Goal: Check status: Check status

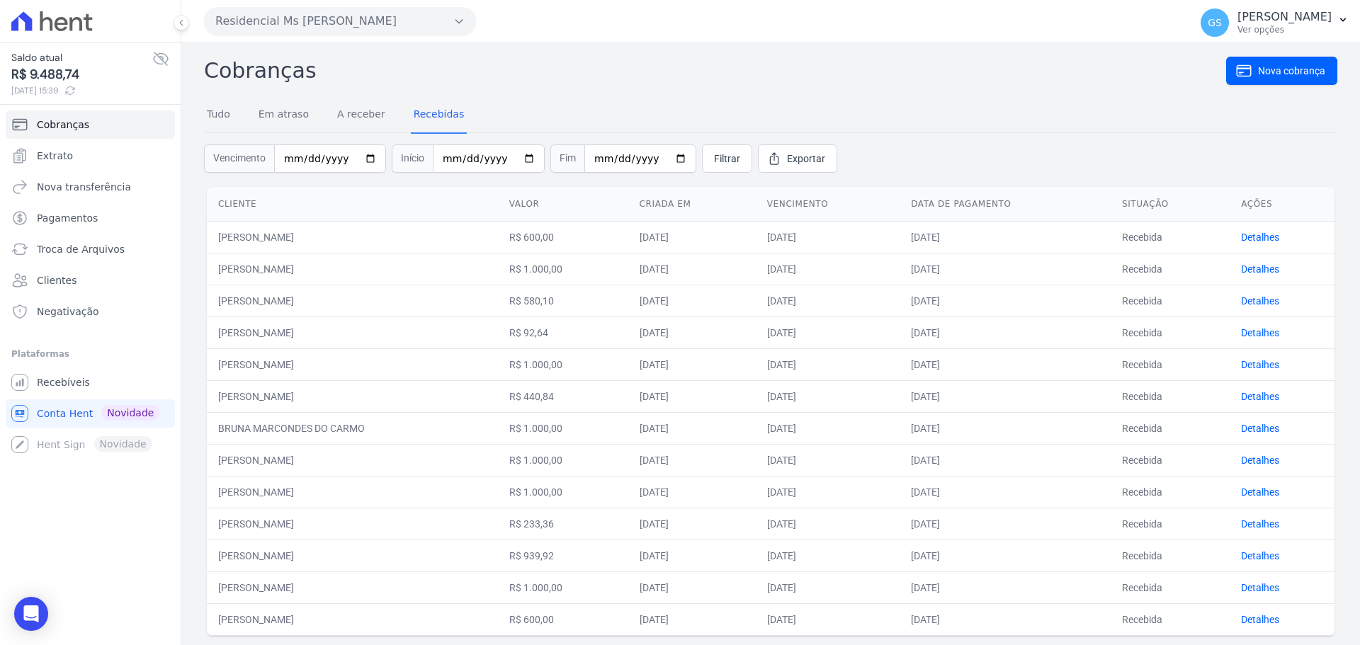
scroll to position [37, 0]
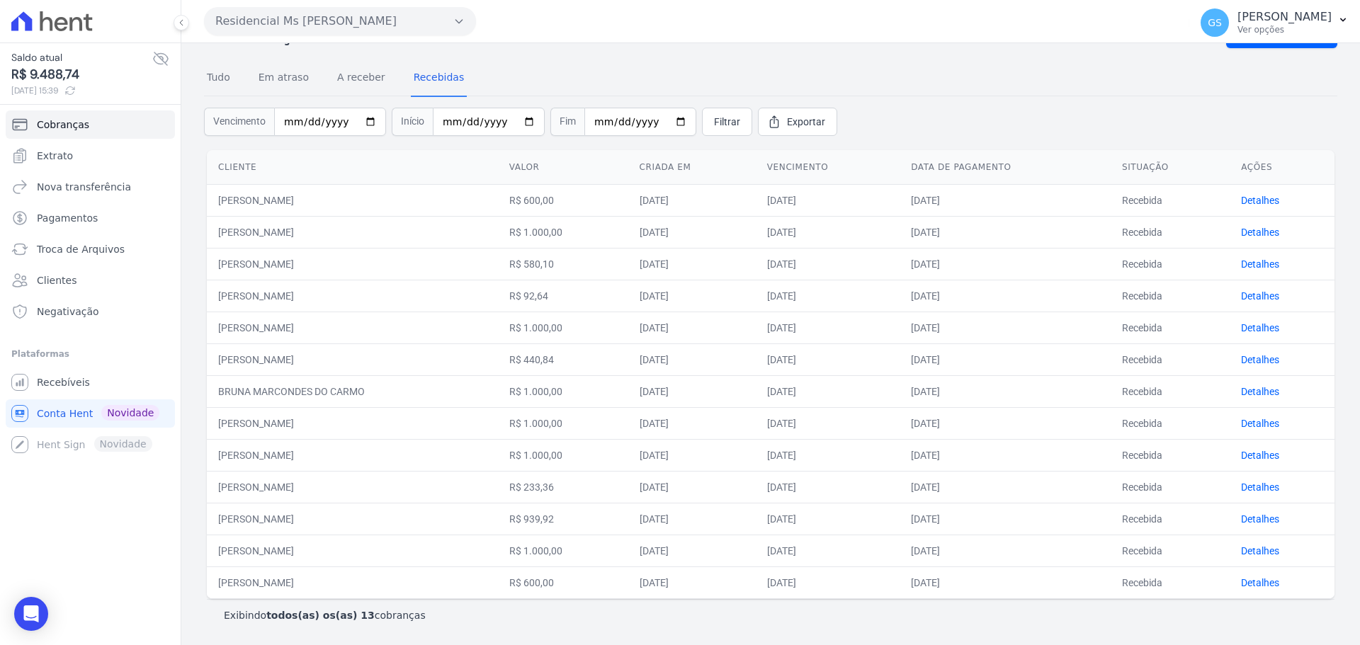
click at [237, 341] on td "[PERSON_NAME]" at bounding box center [352, 328] width 291 height 32
drag, startPoint x: 219, startPoint y: 326, endPoint x: 353, endPoint y: 321, distance: 134.0
click at [353, 321] on td "[PERSON_NAME]" at bounding box center [352, 328] width 291 height 32
drag, startPoint x: 313, startPoint y: 322, endPoint x: 1027, endPoint y: 402, distance: 718.4
click at [1027, 402] on td "[DATE]" at bounding box center [1004, 391] width 211 height 32
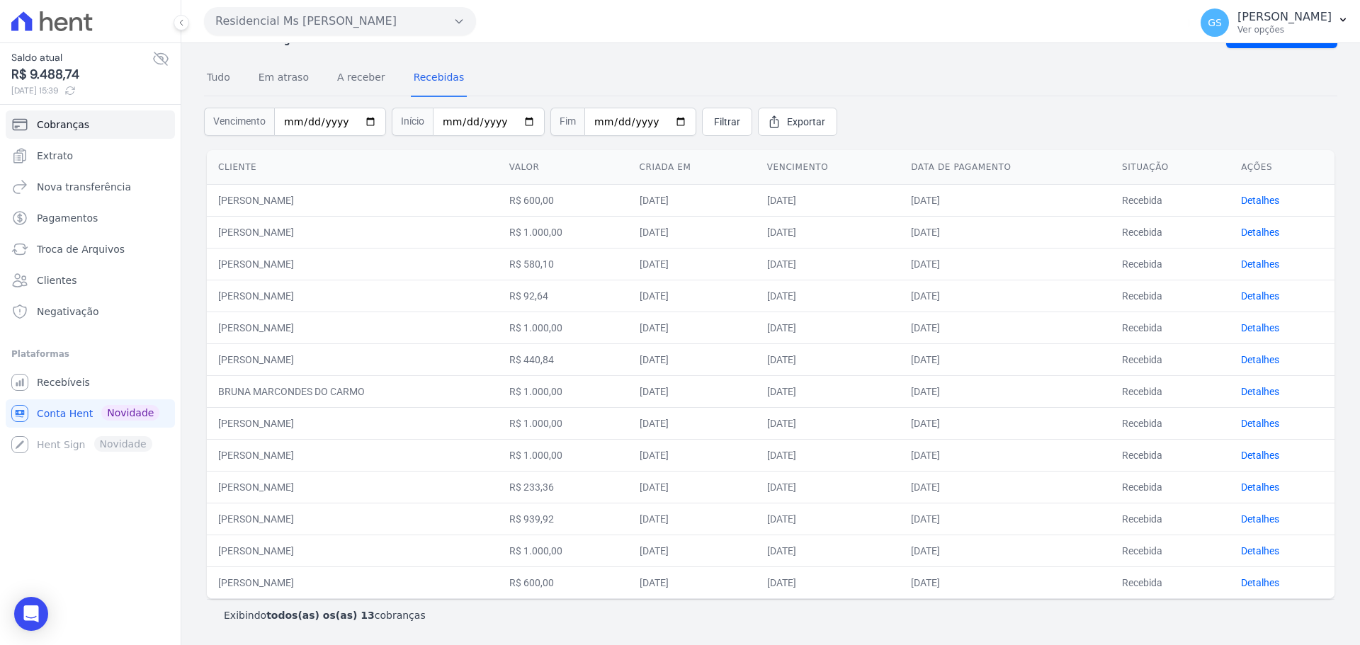
click at [921, 79] on nav "Tudo Em atraso A receber Recebidas" at bounding box center [770, 78] width 1133 height 35
click at [1258, 200] on link "Detalhes" at bounding box center [1260, 200] width 38 height 11
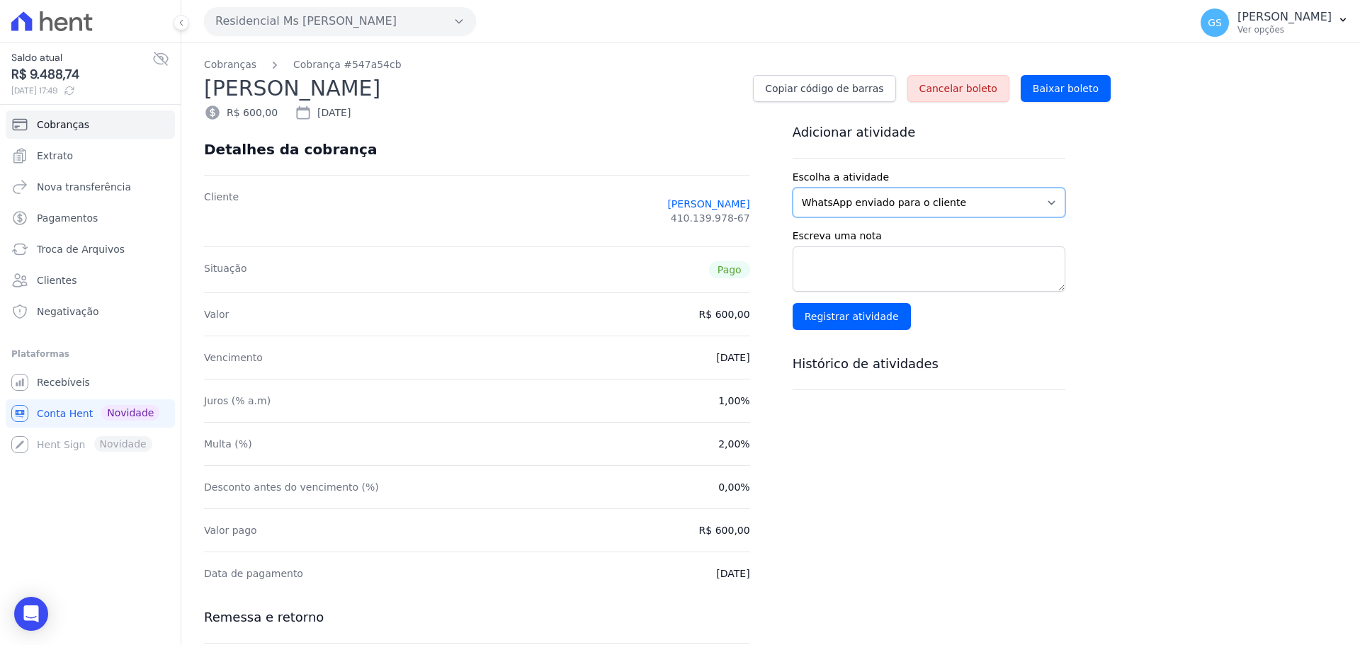
click at [1051, 209] on select "WhatsApp enviado para o cliente Adicionar um comentário Ligação feita para o cl…" at bounding box center [928, 203] width 273 height 30
click at [1171, 290] on div "Cobranças Cobrança #547a54cb [PERSON_NAME] Copiar código de barras Cancelar bol…" at bounding box center [770, 475] width 1178 height 864
